Goal: Navigation & Orientation: Find specific page/section

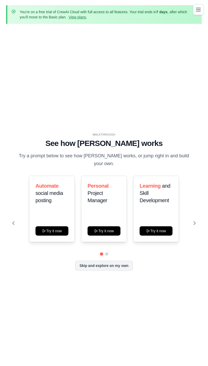
click at [177, 56] on div "WALKTHROUGH See how [PERSON_NAME] works Try a prompt below to see how [PERSON_N…" at bounding box center [104, 206] width 196 height 356
click at [197, 9] on icon "Toggle navigation" at bounding box center [199, 9] width 6 height 6
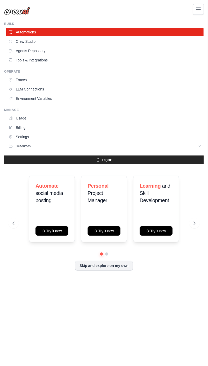
click at [197, 9] on icon "Toggle navigation" at bounding box center [199, 9] width 6 height 6
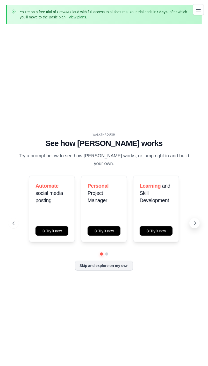
drag, startPoint x: 193, startPoint y: 222, endPoint x: 187, endPoint y: 224, distance: 6.5
click at [192, 222] on button at bounding box center [195, 223] width 10 height 10
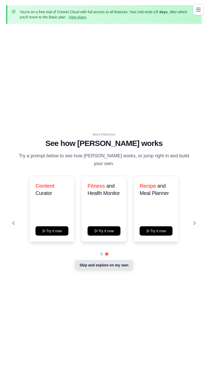
click at [119, 265] on button "Skip and explore on my own" at bounding box center [104, 265] width 58 height 10
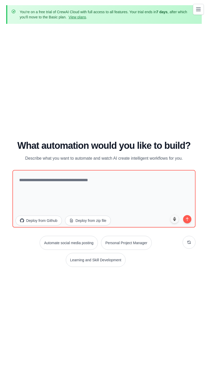
click at [201, 8] on icon "Toggle navigation" at bounding box center [199, 9] width 6 height 6
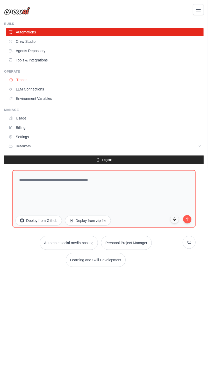
click at [32, 82] on link "Traces" at bounding box center [106, 80] width 198 height 8
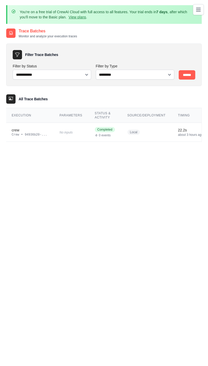
scroll to position [0, 5]
